Goal: Information Seeking & Learning: Learn about a topic

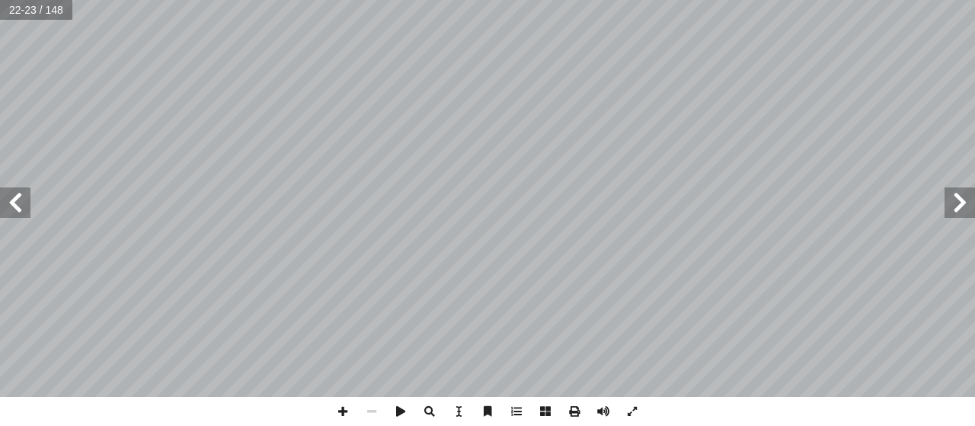
click at [19, 197] on span at bounding box center [15, 202] width 30 height 30
click at [22, 196] on span at bounding box center [15, 202] width 30 height 30
click at [22, 197] on span at bounding box center [15, 202] width 30 height 30
click at [8, 207] on span at bounding box center [15, 202] width 30 height 30
